Goal: Task Accomplishment & Management: Manage account settings

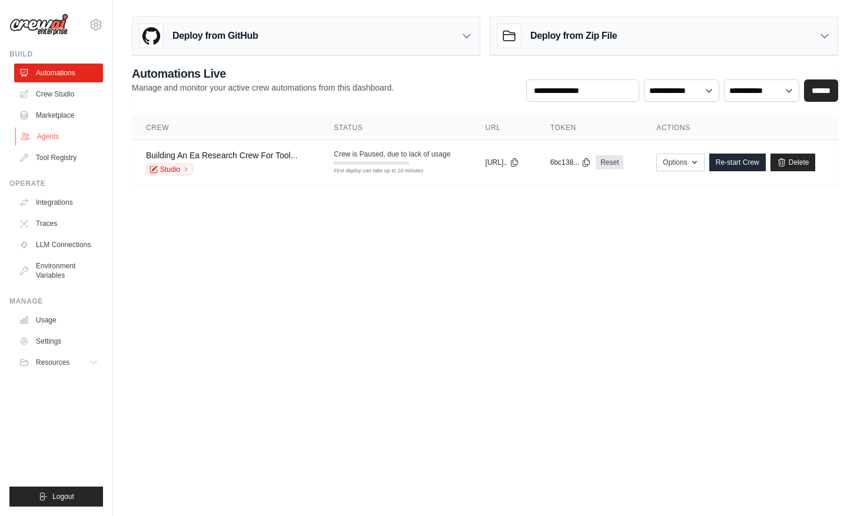
click at [51, 137] on link "Agents" at bounding box center [59, 136] width 89 height 19
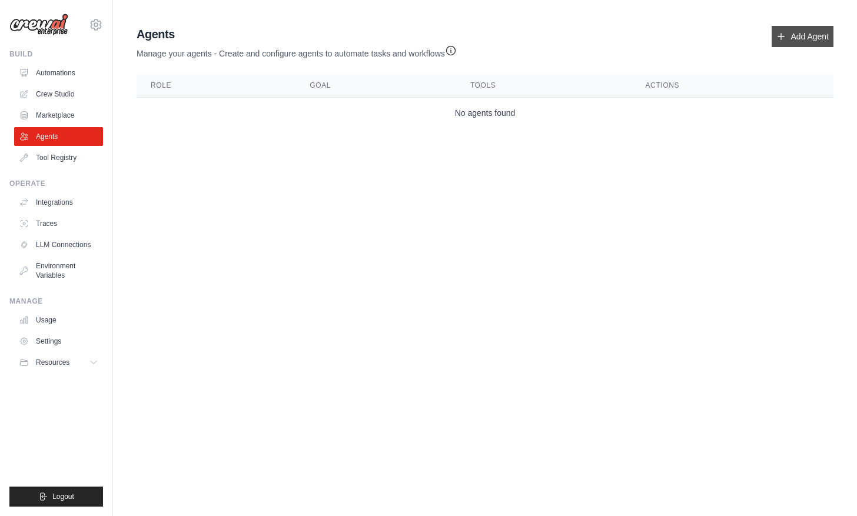
click at [796, 35] on link "Add Agent" at bounding box center [802, 36] width 62 height 21
click at [778, 35] on icon at bounding box center [780, 36] width 9 height 9
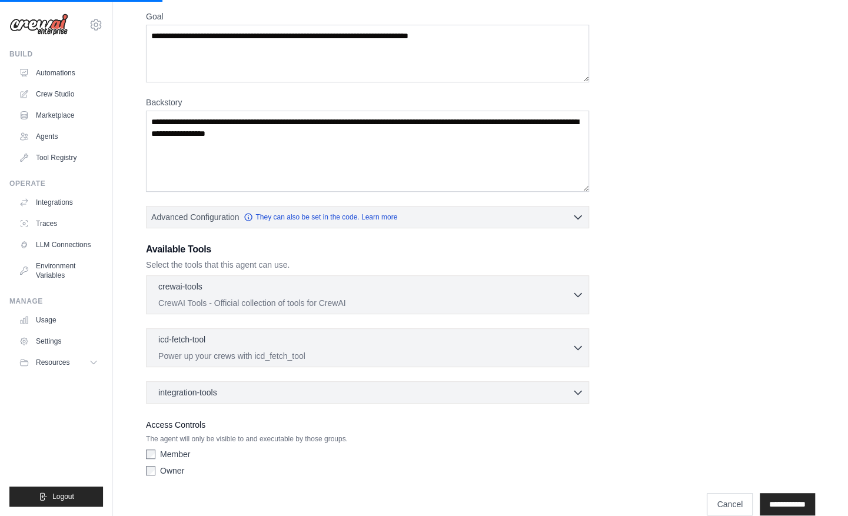
scroll to position [112, 0]
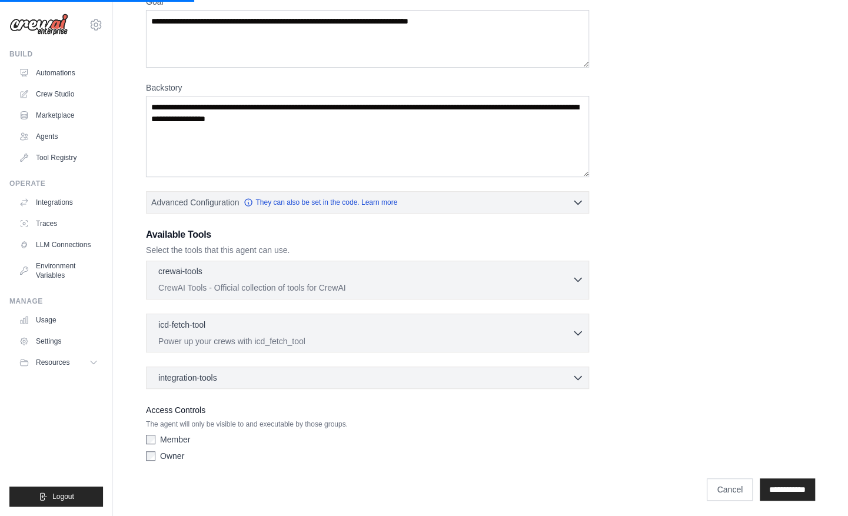
click at [237, 272] on div "crewai-tools 0 selected" at bounding box center [365, 272] width 414 height 14
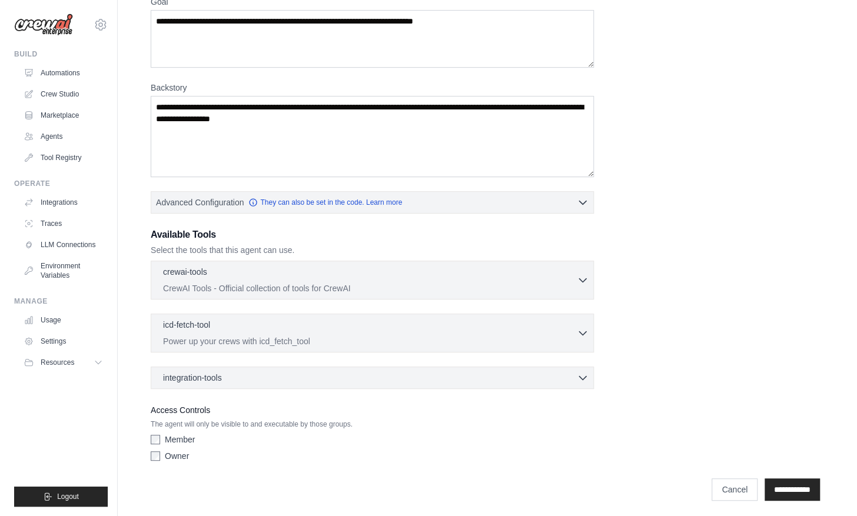
scroll to position [0, 0]
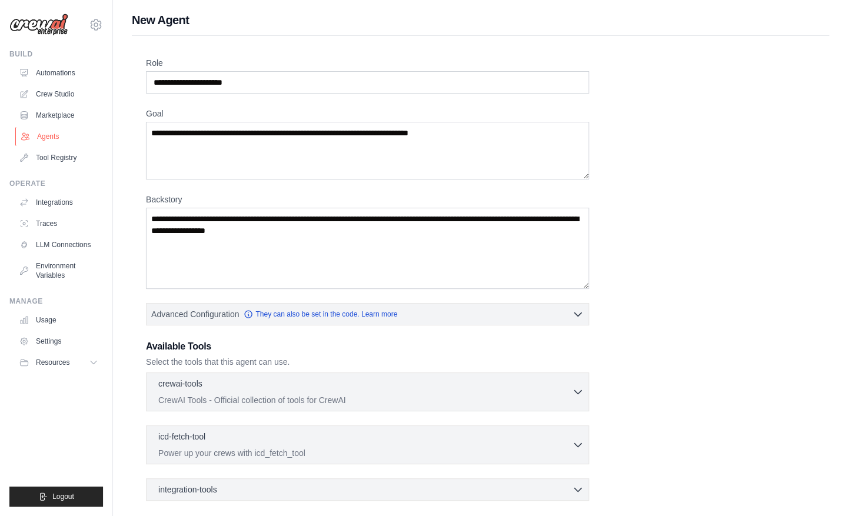
click at [49, 137] on link "Agents" at bounding box center [59, 136] width 89 height 19
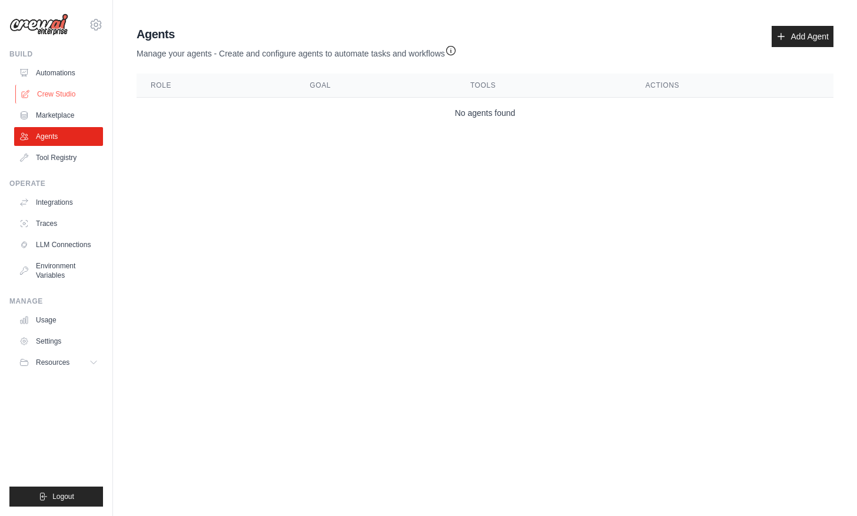
click at [48, 89] on link "Crew Studio" at bounding box center [59, 94] width 89 height 19
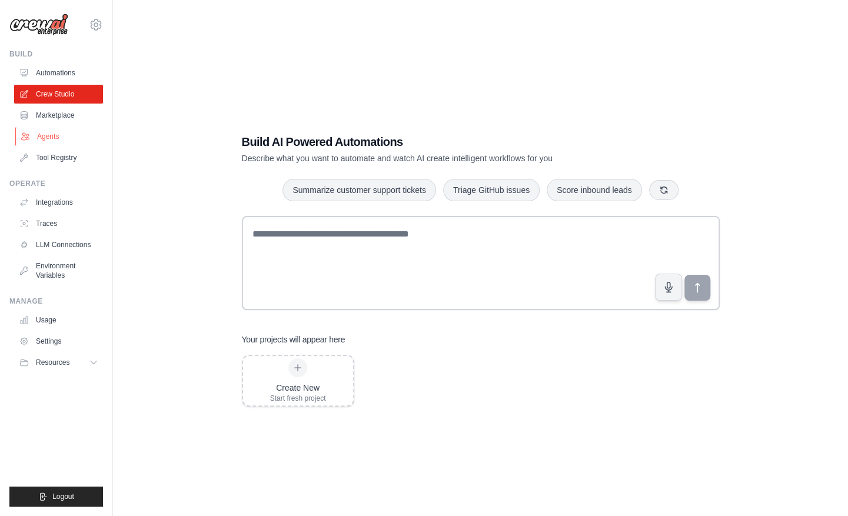
click at [56, 132] on link "Agents" at bounding box center [59, 136] width 89 height 19
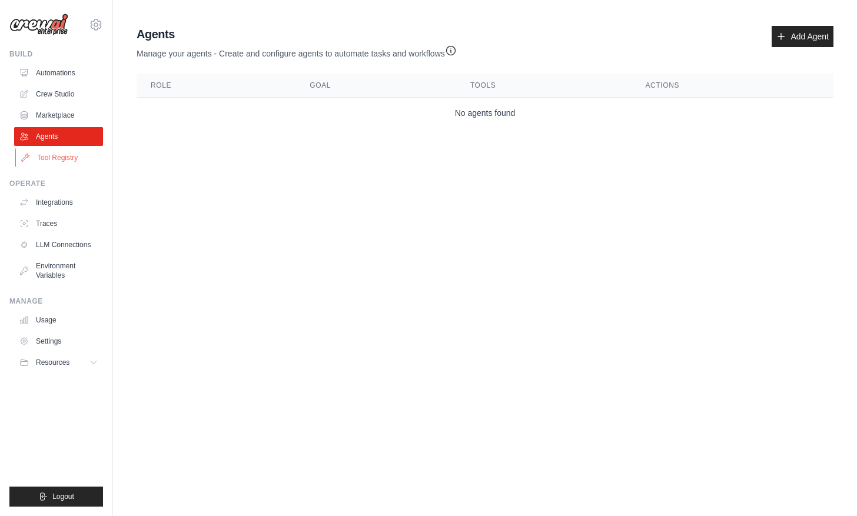
click at [59, 157] on link "Tool Registry" at bounding box center [59, 157] width 89 height 19
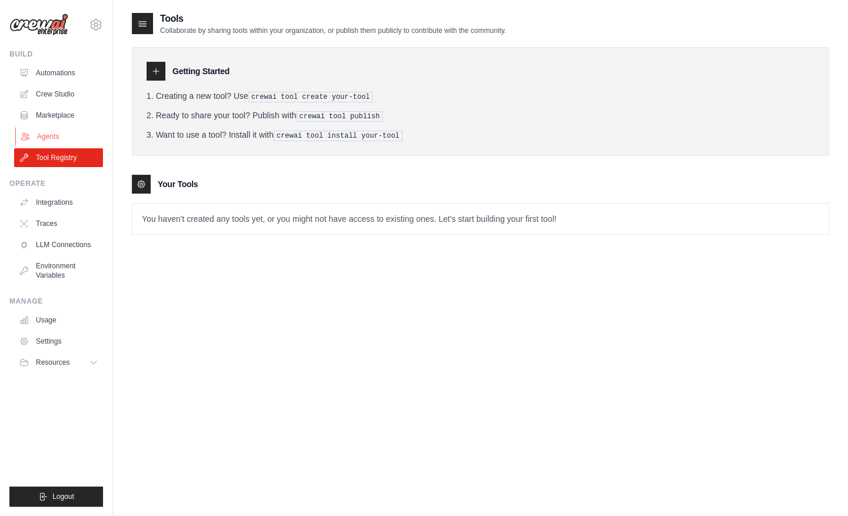
click at [59, 137] on link "Agents" at bounding box center [59, 136] width 89 height 19
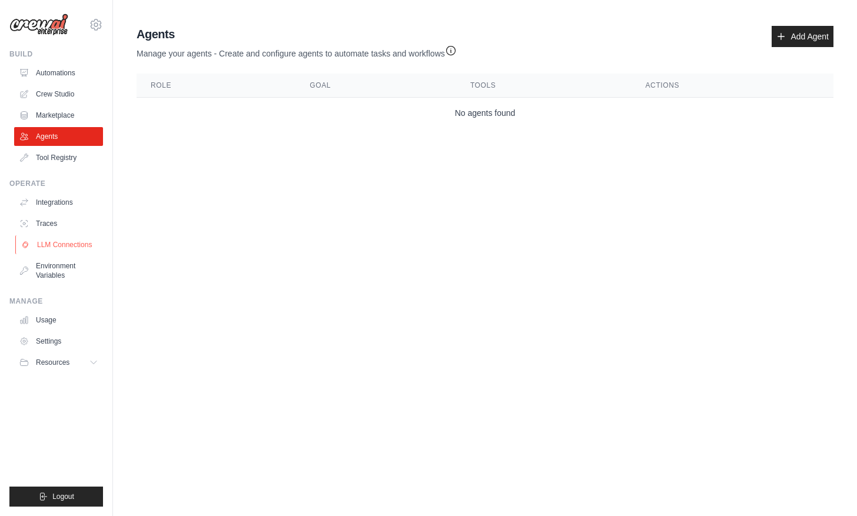
click at [52, 240] on link "LLM Connections" at bounding box center [59, 244] width 89 height 19
